Goal: Information Seeking & Learning: Check status

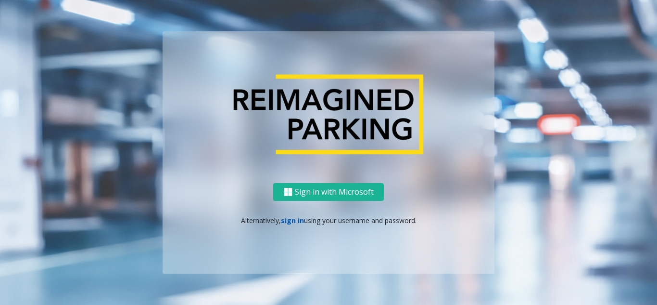
click at [293, 222] on link "sign in" at bounding box center [292, 220] width 23 height 9
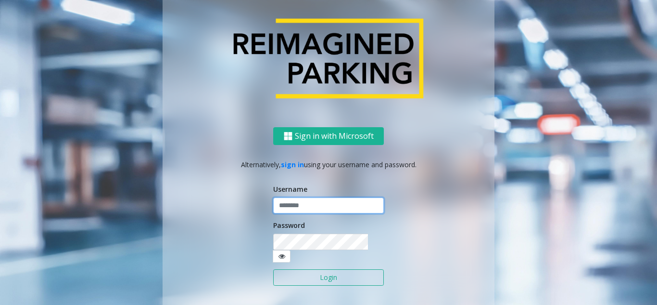
click at [294, 214] on input "text" at bounding box center [328, 205] width 111 height 16
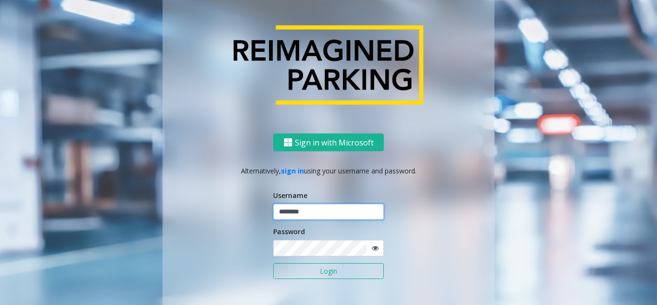
type input "********"
click at [372, 247] on icon at bounding box center [375, 247] width 7 height 7
click at [325, 273] on button "Login" at bounding box center [328, 271] width 111 height 16
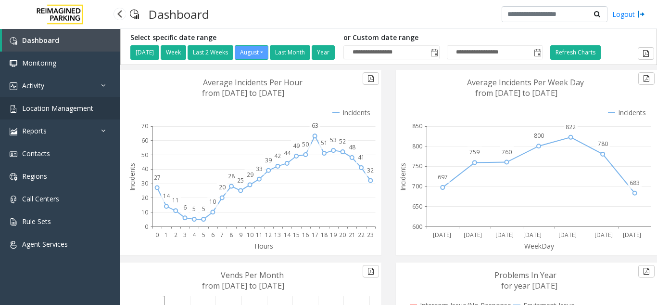
click at [77, 104] on span "Location Management" at bounding box center [57, 107] width 71 height 9
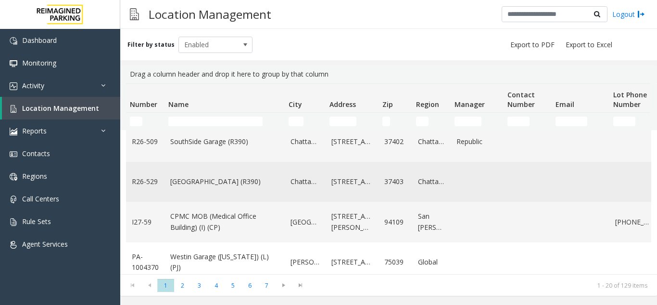
scroll to position [665, 0]
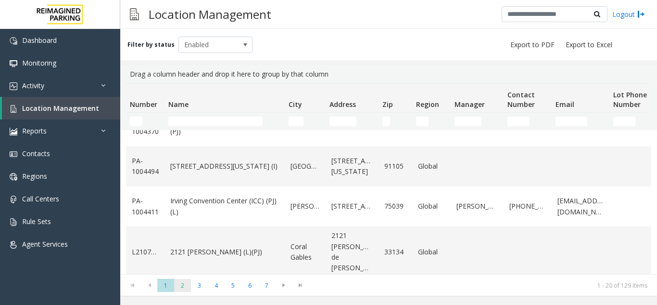
click at [185, 287] on span "2" at bounding box center [182, 285] width 17 height 13
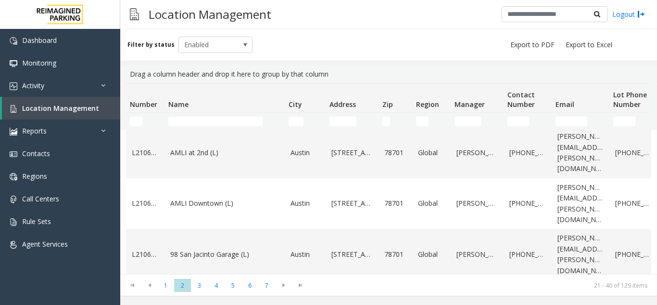
scroll to position [687, 0]
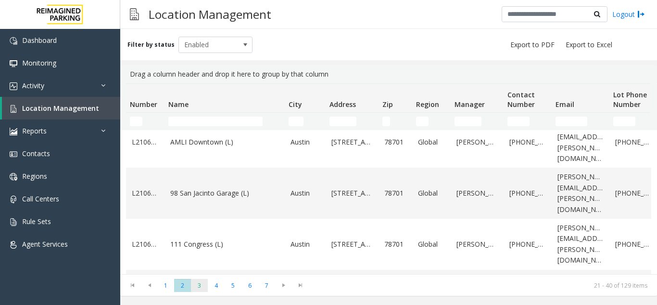
click at [201, 289] on span "3" at bounding box center [199, 285] width 17 height 13
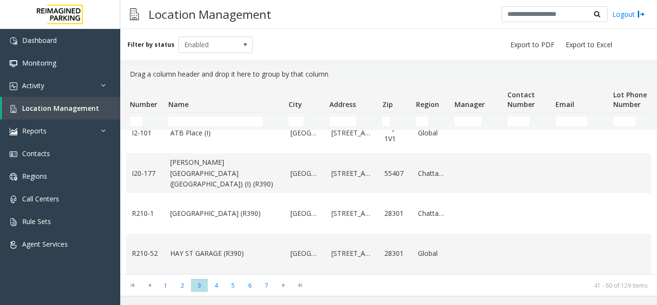
scroll to position [719, 0]
click at [259, 214] on td "[GEOGRAPHIC_DATA] (R390)" at bounding box center [225, 213] width 120 height 40
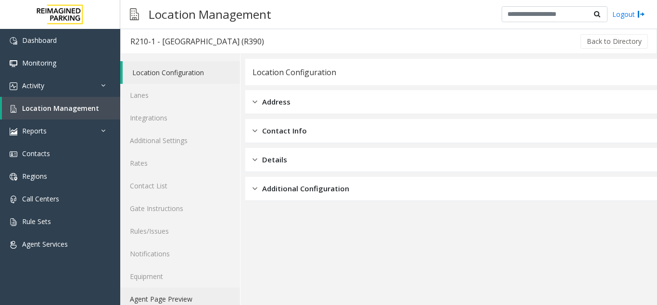
click at [171, 297] on link "Agent Page Preview" at bounding box center [180, 298] width 120 height 23
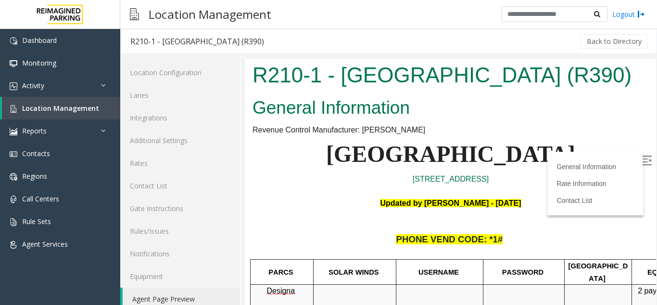
click at [641, 155] on label at bounding box center [648, 161] width 14 height 14
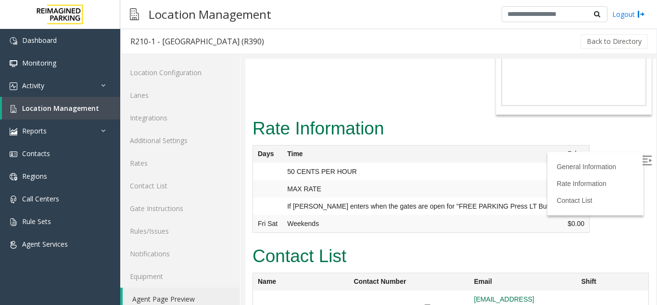
scroll to position [717, 0]
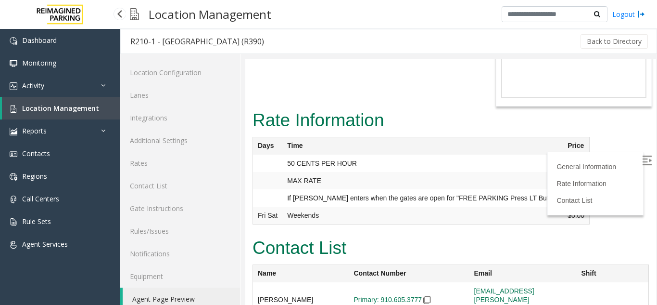
click at [88, 112] on span "Location Management" at bounding box center [60, 107] width 77 height 9
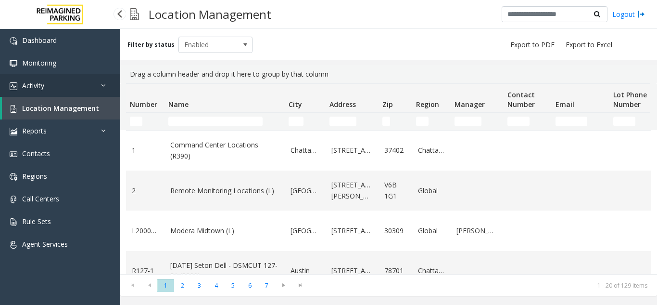
click at [78, 89] on link "Activity" at bounding box center [60, 85] width 120 height 23
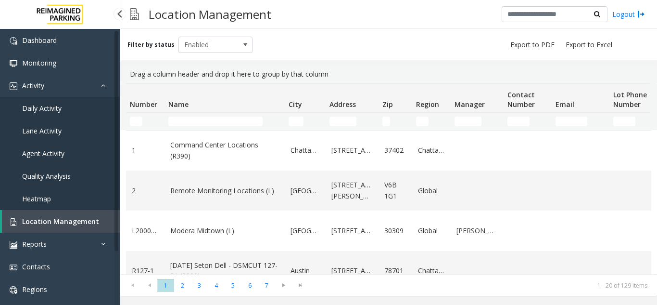
click at [62, 149] on span "Agent Activity" at bounding box center [43, 153] width 42 height 9
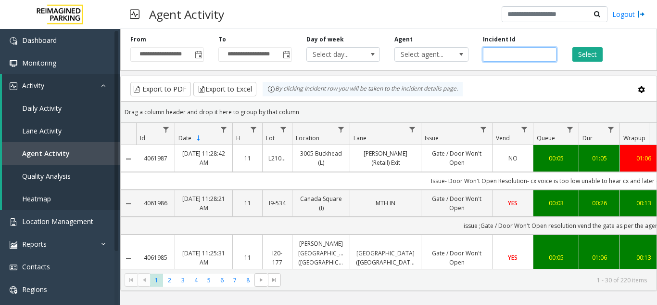
click at [509, 56] on input "number" at bounding box center [520, 54] width 74 height 14
paste input "*******"
type input "*******"
click at [583, 54] on button "Select" at bounding box center [588, 54] width 30 height 14
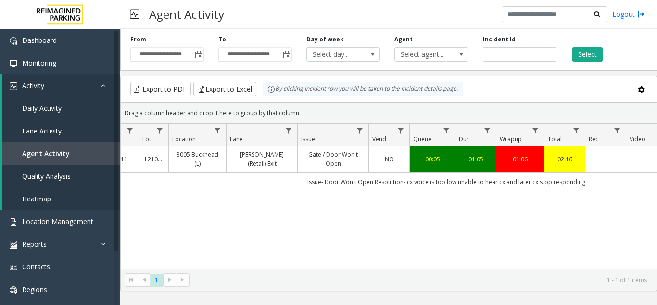
scroll to position [0, 194]
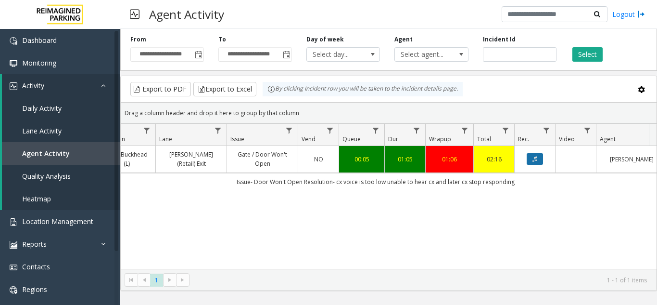
click at [540, 162] on button "Data table" at bounding box center [535, 159] width 16 height 12
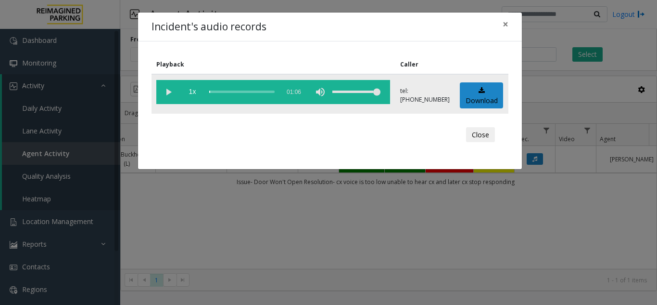
click at [168, 93] on vg-play-pause at bounding box center [168, 92] width 24 height 24
click at [504, 27] on span "×" at bounding box center [506, 23] width 6 height 13
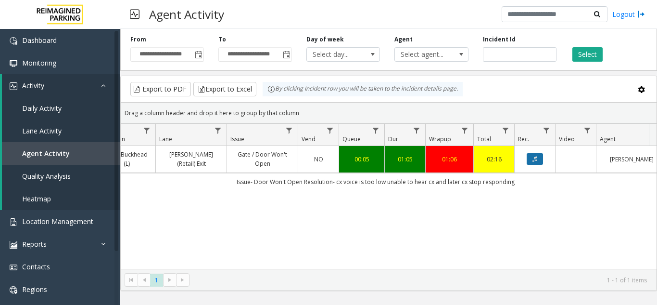
click at [540, 159] on button "Data table" at bounding box center [535, 159] width 16 height 12
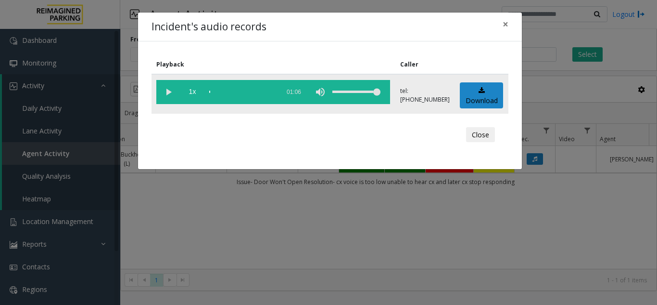
click at [169, 94] on vg-play-pause at bounding box center [168, 92] width 24 height 24
click at [215, 92] on div "scrub bar" at bounding box center [241, 92] width 65 height 24
click at [200, 211] on div "Incident's audio records × Playback Caller 1x 01:06 tel:[PHONE_NUMBER] Download…" at bounding box center [328, 152] width 657 height 305
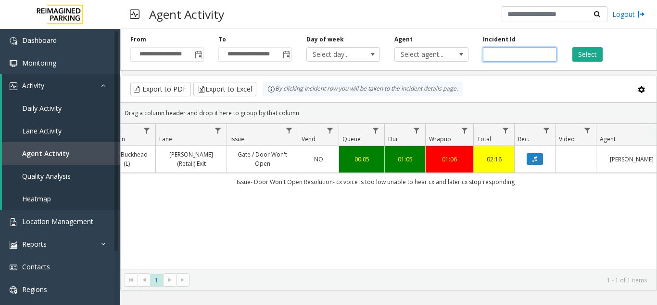
drag, startPoint x: 513, startPoint y: 58, endPoint x: 487, endPoint y: 62, distance: 26.7
click at [487, 62] on div "**********" at bounding box center [388, 48] width 537 height 46
click at [482, 78] on kendo-grid-toolbar "Export to PDF Export to Excel By clicking Incident row you will be taken to the…" at bounding box center [389, 89] width 536 height 26
click at [532, 153] on button "Data table" at bounding box center [535, 159] width 16 height 12
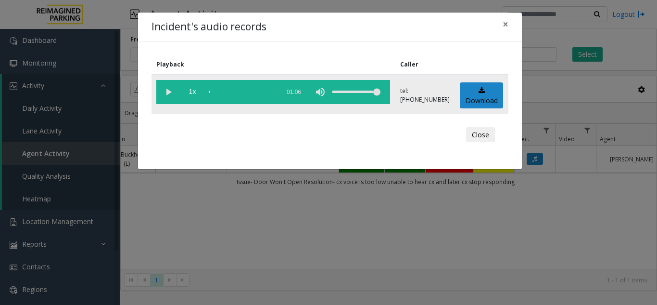
click at [163, 94] on vg-play-pause at bounding box center [168, 92] width 24 height 24
click at [217, 91] on div "scrub bar" at bounding box center [241, 92] width 65 height 24
drag, startPoint x: 378, startPoint y: 92, endPoint x: 311, endPoint y: 95, distance: 66.9
click at [311, 95] on vg-controls "1x 01:06" at bounding box center [273, 92] width 234 height 24
click at [311, 95] on vg-mute at bounding box center [320, 92] width 24 height 24
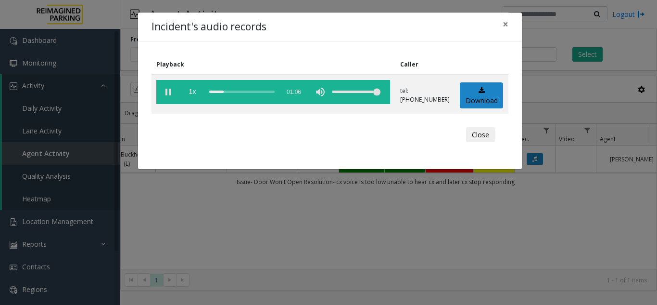
click at [208, 228] on div "Incident's audio records × Playback Caller 1x 01:06 tel:[PHONE_NUMBER] Download…" at bounding box center [328, 152] width 657 height 305
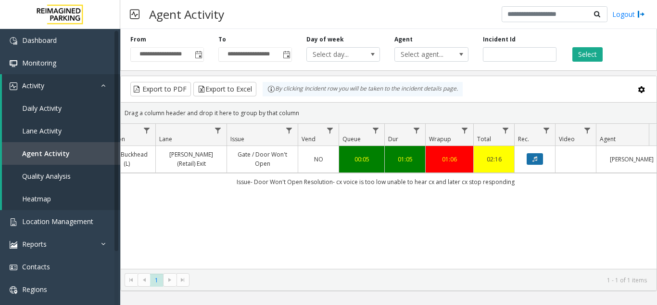
click at [537, 160] on icon "Data table" at bounding box center [535, 159] width 5 height 6
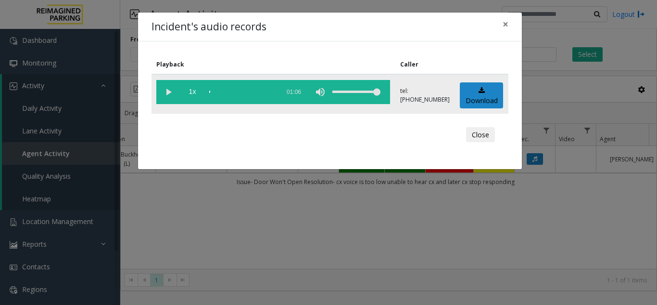
click at [167, 90] on vg-play-pause at bounding box center [168, 92] width 24 height 24
click at [229, 91] on div "scrub bar" at bounding box center [241, 92] width 65 height 24
click at [241, 92] on div "scrub bar" at bounding box center [241, 92] width 65 height 24
click at [168, 91] on vg-play-pause at bounding box center [168, 92] width 24 height 24
click at [215, 92] on div "scrub bar" at bounding box center [241, 92] width 65 height 24
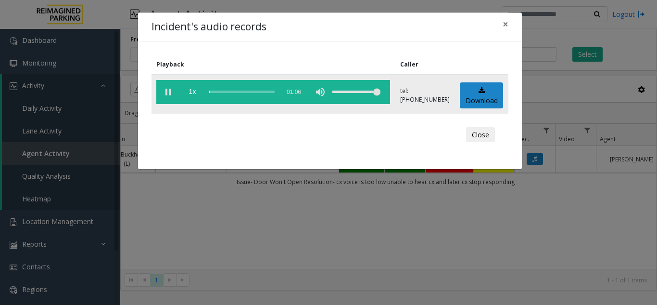
click at [215, 92] on div "scrub bar" at bounding box center [241, 92] width 65 height 24
click at [164, 94] on vg-play-pause at bounding box center [168, 92] width 24 height 24
click at [526, 248] on div "Incident's audio records × Playback Caller 1x 01:06 tel:[PHONE_NUMBER] Download…" at bounding box center [328, 152] width 657 height 305
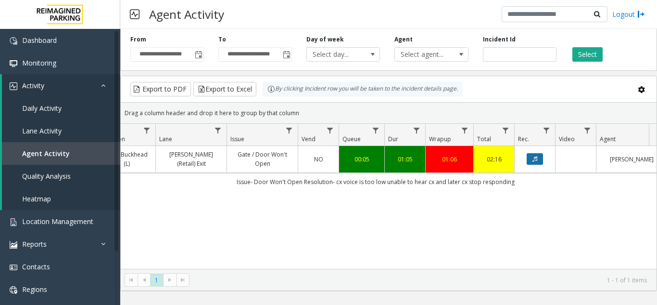
click at [537, 157] on icon "Data table" at bounding box center [535, 159] width 5 height 6
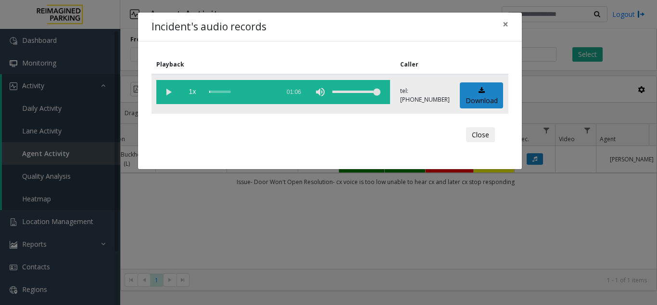
click at [165, 92] on vg-play-pause at bounding box center [168, 92] width 24 height 24
click at [168, 88] on vg-play-pause at bounding box center [168, 92] width 24 height 24
click at [216, 92] on div "scrub bar" at bounding box center [241, 92] width 65 height 24
click at [425, 219] on div "Incident's audio records × Playback Caller 1x 01:06 tel:[PHONE_NUMBER] Download…" at bounding box center [328, 152] width 657 height 305
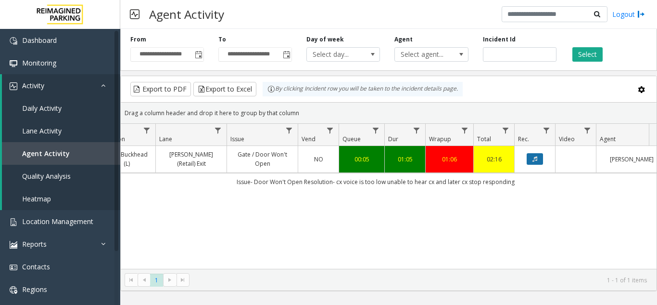
click at [539, 154] on button "Data table" at bounding box center [535, 159] width 16 height 12
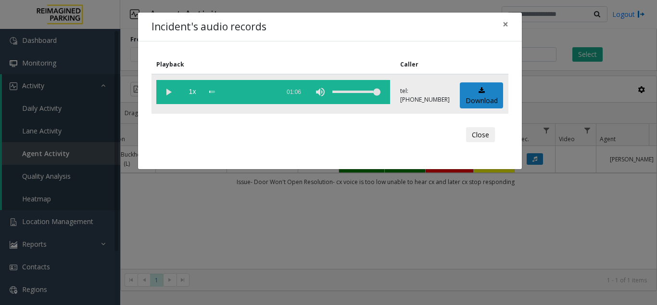
click at [163, 94] on vg-play-pause at bounding box center [168, 92] width 24 height 24
click at [205, 88] on vg-controls "1x 01:06" at bounding box center [273, 92] width 234 height 24
click at [212, 90] on div "scrub bar" at bounding box center [241, 92] width 65 height 24
click at [169, 90] on vg-play-pause at bounding box center [168, 92] width 24 height 24
click at [169, 91] on vg-play-pause at bounding box center [168, 92] width 24 height 24
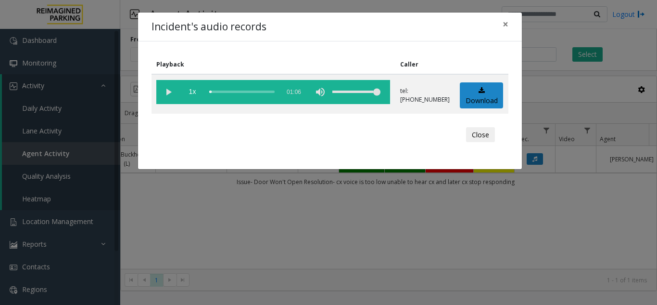
drag, startPoint x: 216, startPoint y: 91, endPoint x: 136, endPoint y: 77, distance: 81.5
click at [136, 77] on div "Incident's audio records × Playback Caller 1x 01:06 tel:[PHONE_NUMBER] Download…" at bounding box center [328, 152] width 657 height 305
click at [168, 90] on vg-play-pause at bounding box center [168, 92] width 24 height 24
click at [167, 92] on vg-play-pause at bounding box center [168, 92] width 24 height 24
click at [169, 96] on vg-play-pause at bounding box center [168, 92] width 24 height 24
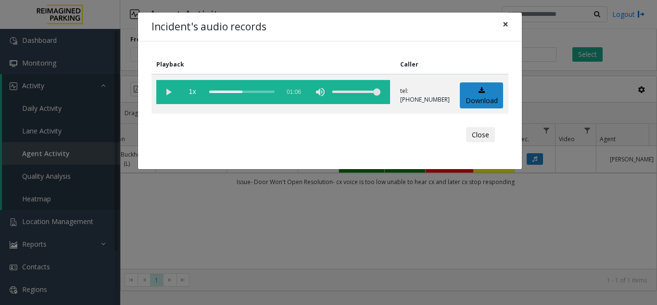
click at [508, 28] on span "×" at bounding box center [506, 23] width 6 height 13
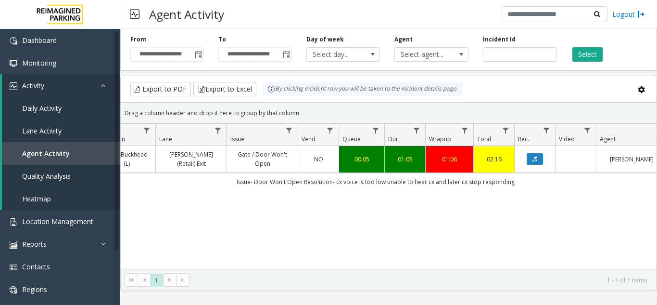
click at [568, 155] on td "Data table" at bounding box center [575, 159] width 41 height 26
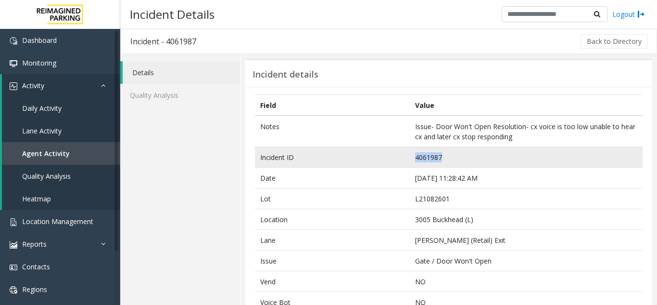
drag, startPoint x: 449, startPoint y: 157, endPoint x: 412, endPoint y: 163, distance: 37.9
click at [412, 163] on td "4061987" at bounding box center [526, 157] width 233 height 21
copy td "4061987"
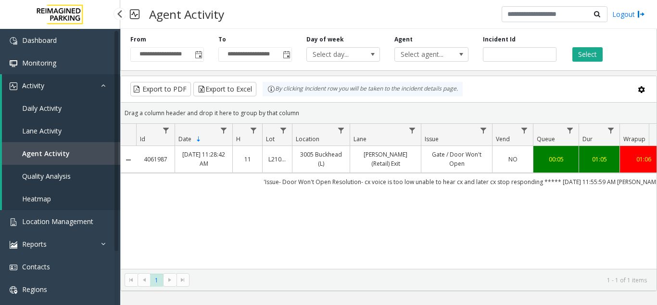
click at [55, 150] on span "Agent Activity" at bounding box center [46, 153] width 48 height 9
click at [64, 219] on span "Location Management" at bounding box center [57, 221] width 71 height 9
